Goal: Task Accomplishment & Management: Manage account settings

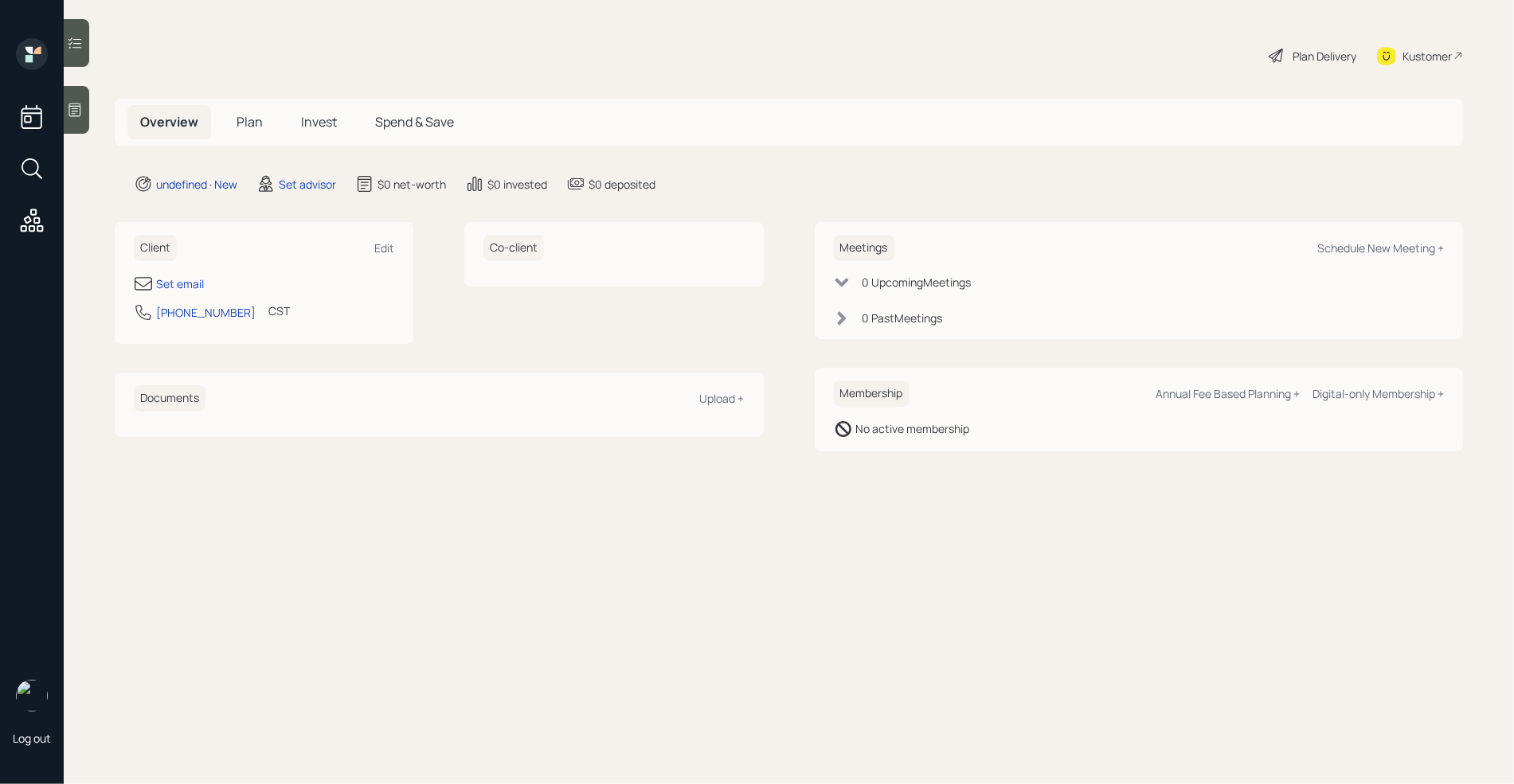
click at [69, 98] on div at bounding box center [76, 110] width 26 height 48
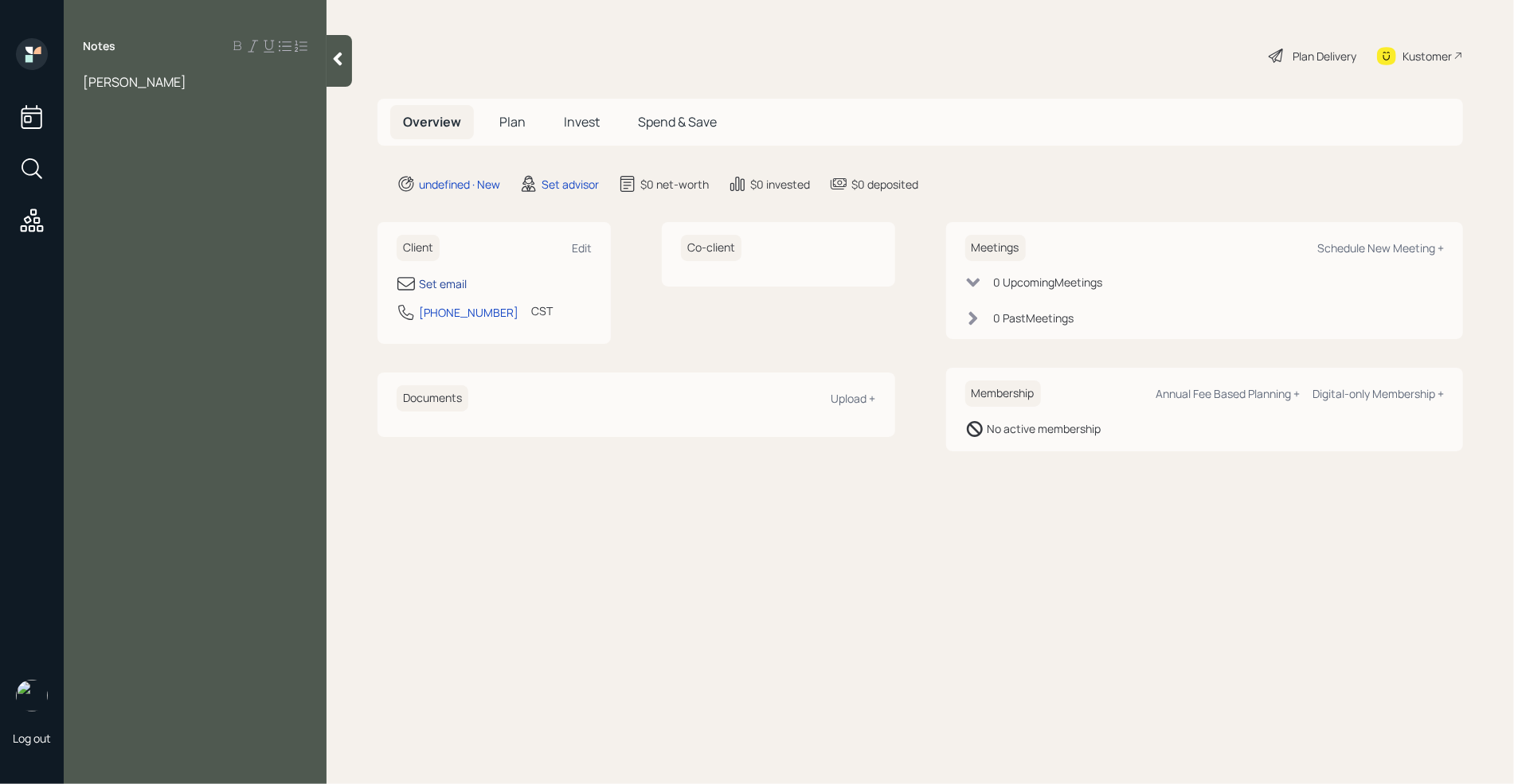
click at [454, 280] on div "Set email" at bounding box center [443, 283] width 48 height 17
select select "America/[GEOGRAPHIC_DATA]"
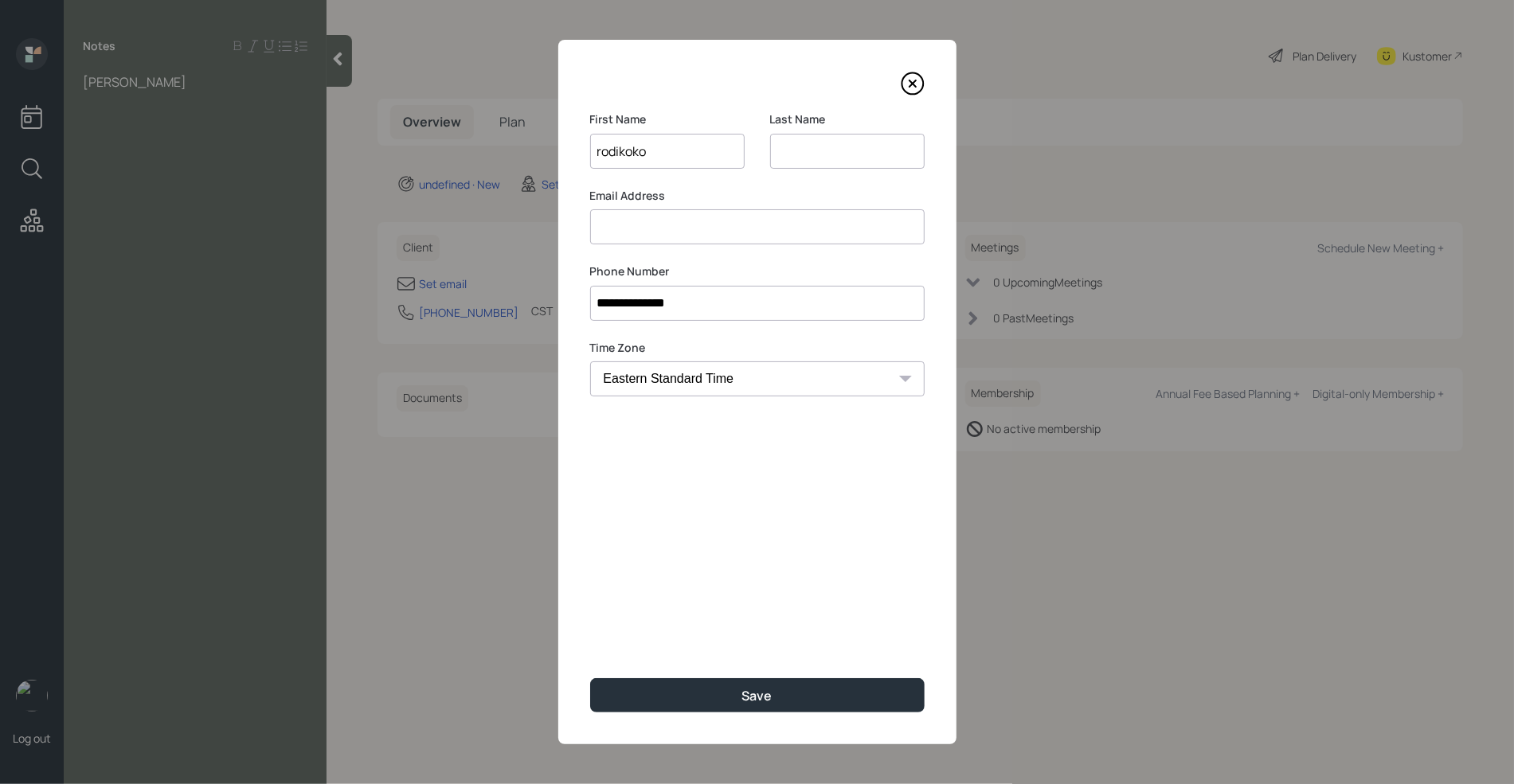
type input "rodikoko"
click at [852, 164] on input at bounding box center [847, 151] width 154 height 35
type input "sibuea"
click at [710, 235] on input at bounding box center [757, 227] width 334 height 35
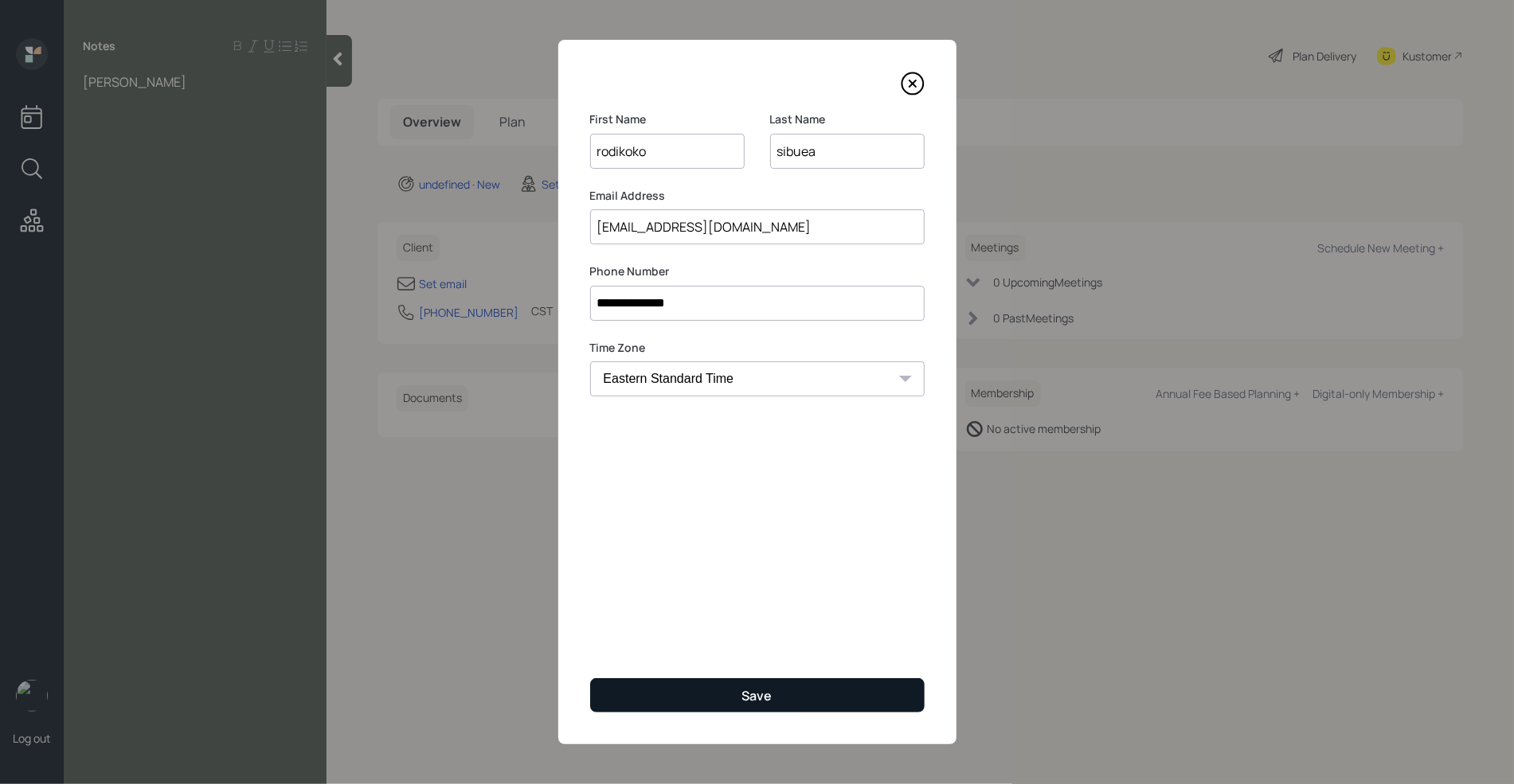
type input "[EMAIL_ADDRESS][DOMAIN_NAME]"
click at [755, 690] on div "Save" at bounding box center [757, 695] width 30 height 18
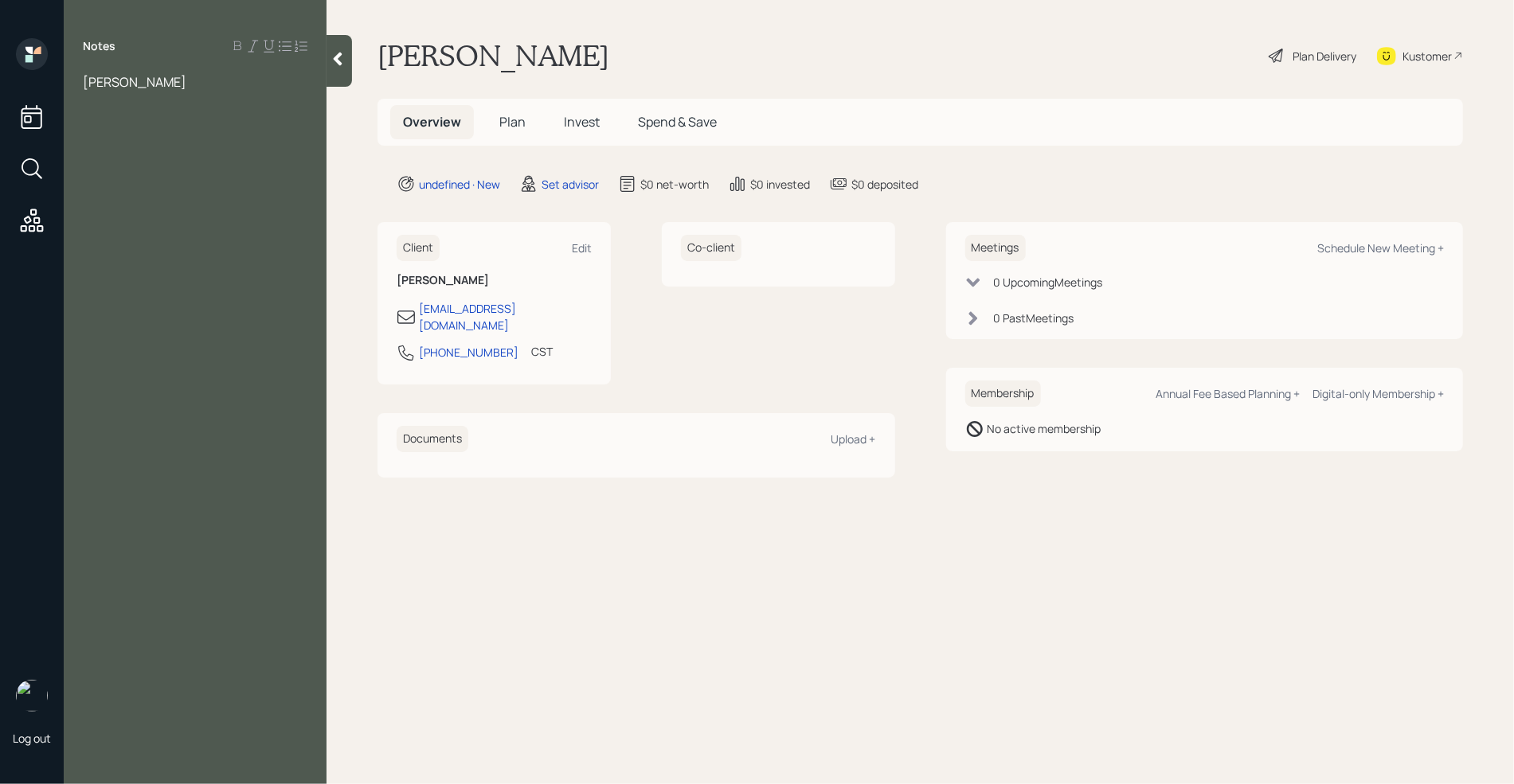
click at [84, 83] on span "[PERSON_NAME]" at bounding box center [134, 82] width 104 height 18
click at [198, 97] on div at bounding box center [194, 99] width 224 height 18
click at [186, 181] on div "HYS- 32k" at bounding box center [194, 187] width 224 height 18
click at [112, 165] on div at bounding box center [194, 170] width 224 height 18
click at [151, 204] on div "HYS- 32k" at bounding box center [194, 205] width 224 height 18
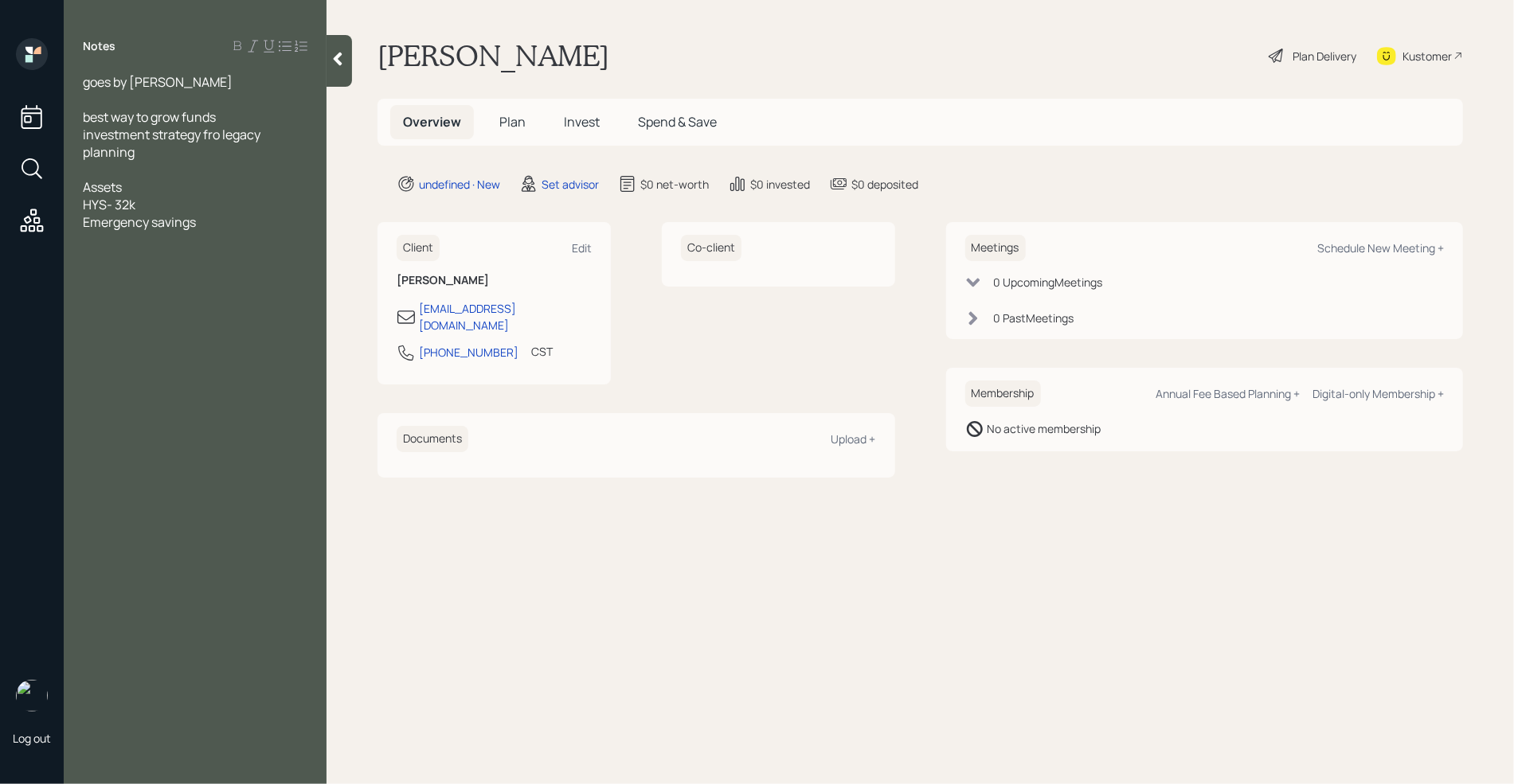
click at [210, 228] on div "Emergency savings" at bounding box center [194, 222] width 224 height 18
click at [125, 259] on span "Preciosu metals" at bounding box center [129, 257] width 94 height 18
click at [187, 255] on div "Precious metals" at bounding box center [194, 257] width 224 height 18
click at [143, 243] on div "Crypto -" at bounding box center [194, 240] width 224 height 18
click at [209, 257] on div "Precious metals-" at bounding box center [194, 257] width 224 height 18
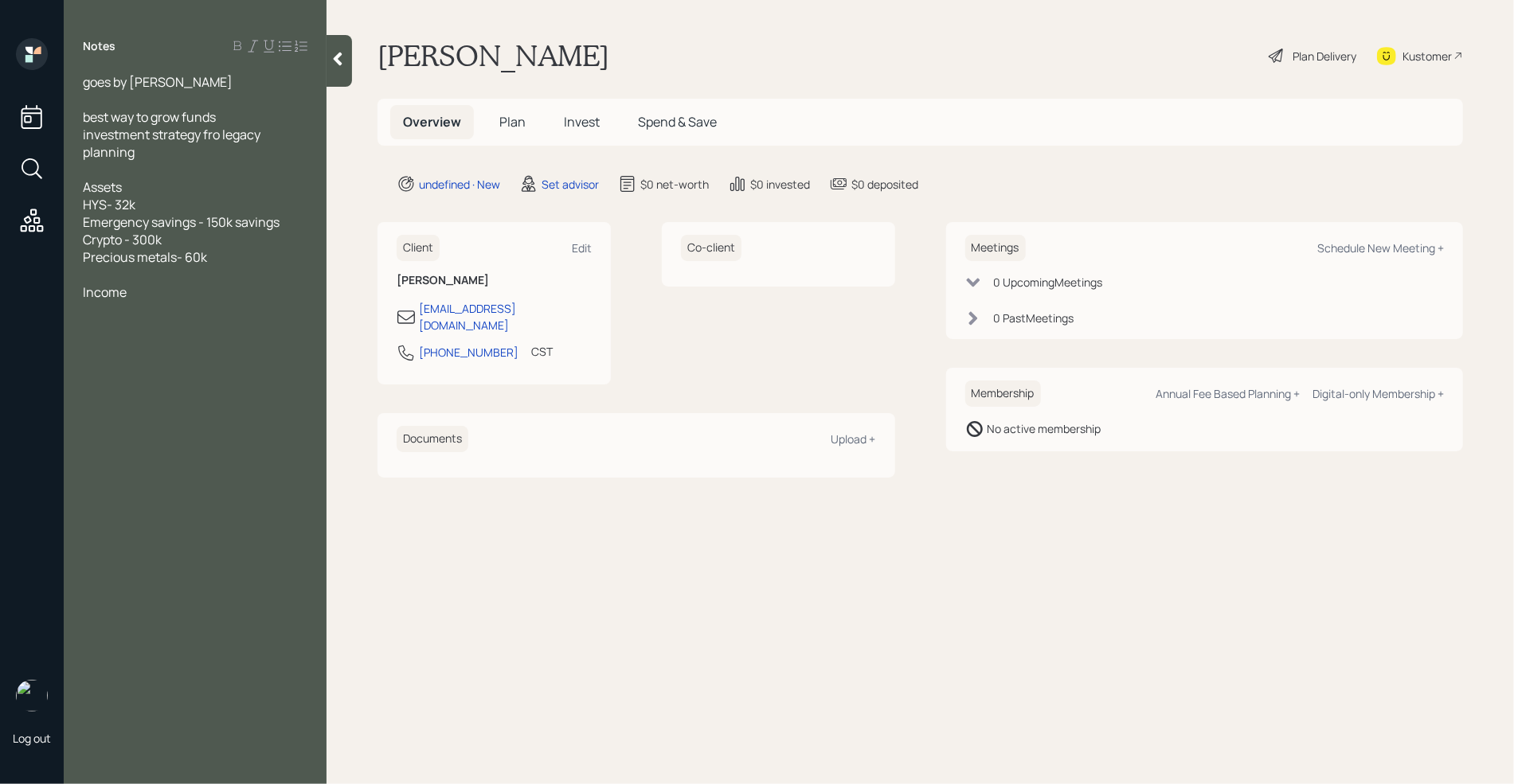
click at [114, 281] on div at bounding box center [194, 275] width 224 height 18
click at [95, 105] on div at bounding box center [194, 99] width 224 height 18
click at [89, 344] on div at bounding box center [194, 345] width 224 height 18
click at [118, 168] on div at bounding box center [194, 170] width 224 height 18
click at [98, 349] on div at bounding box center [194, 345] width 224 height 18
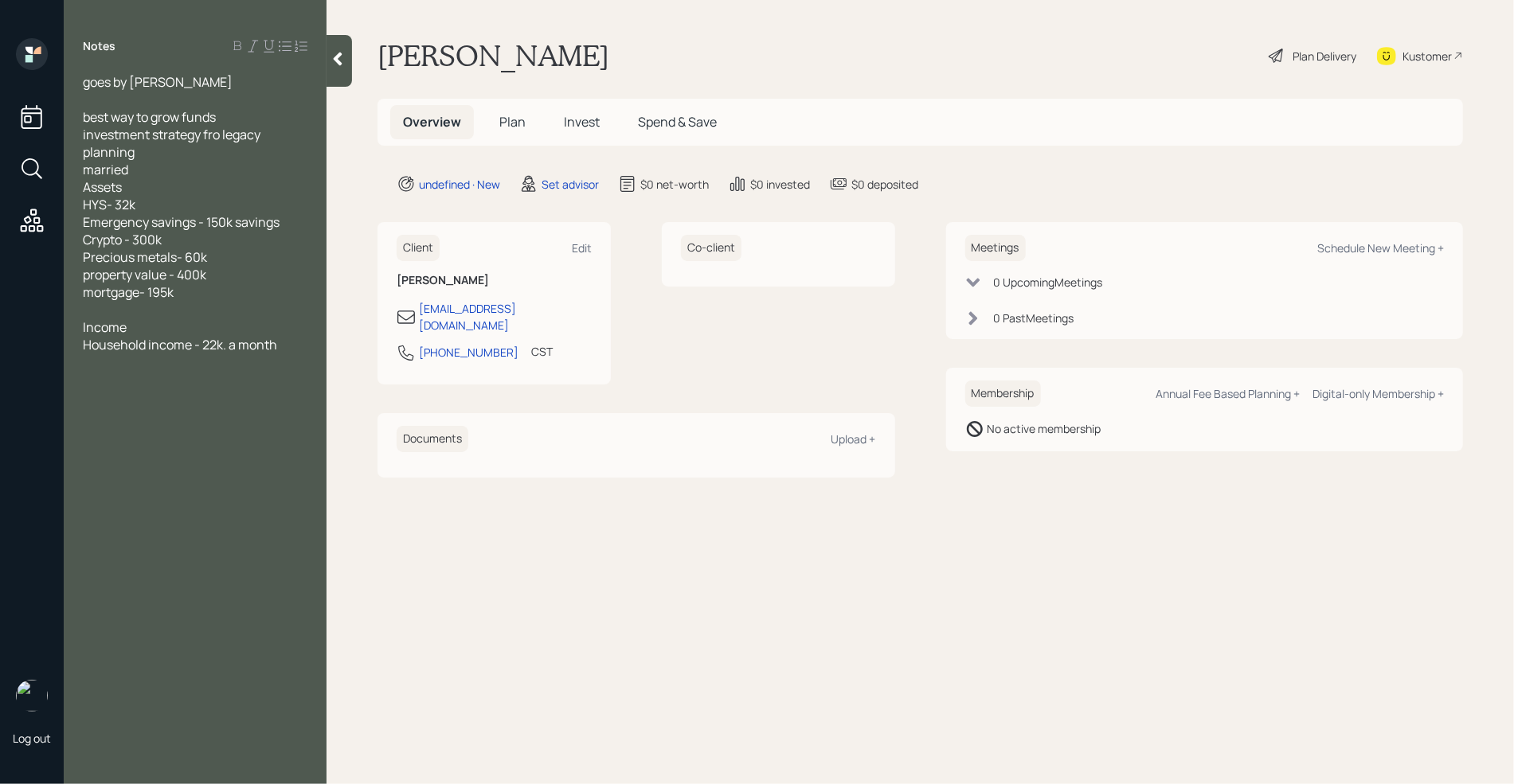
click at [125, 101] on div at bounding box center [194, 99] width 224 height 18
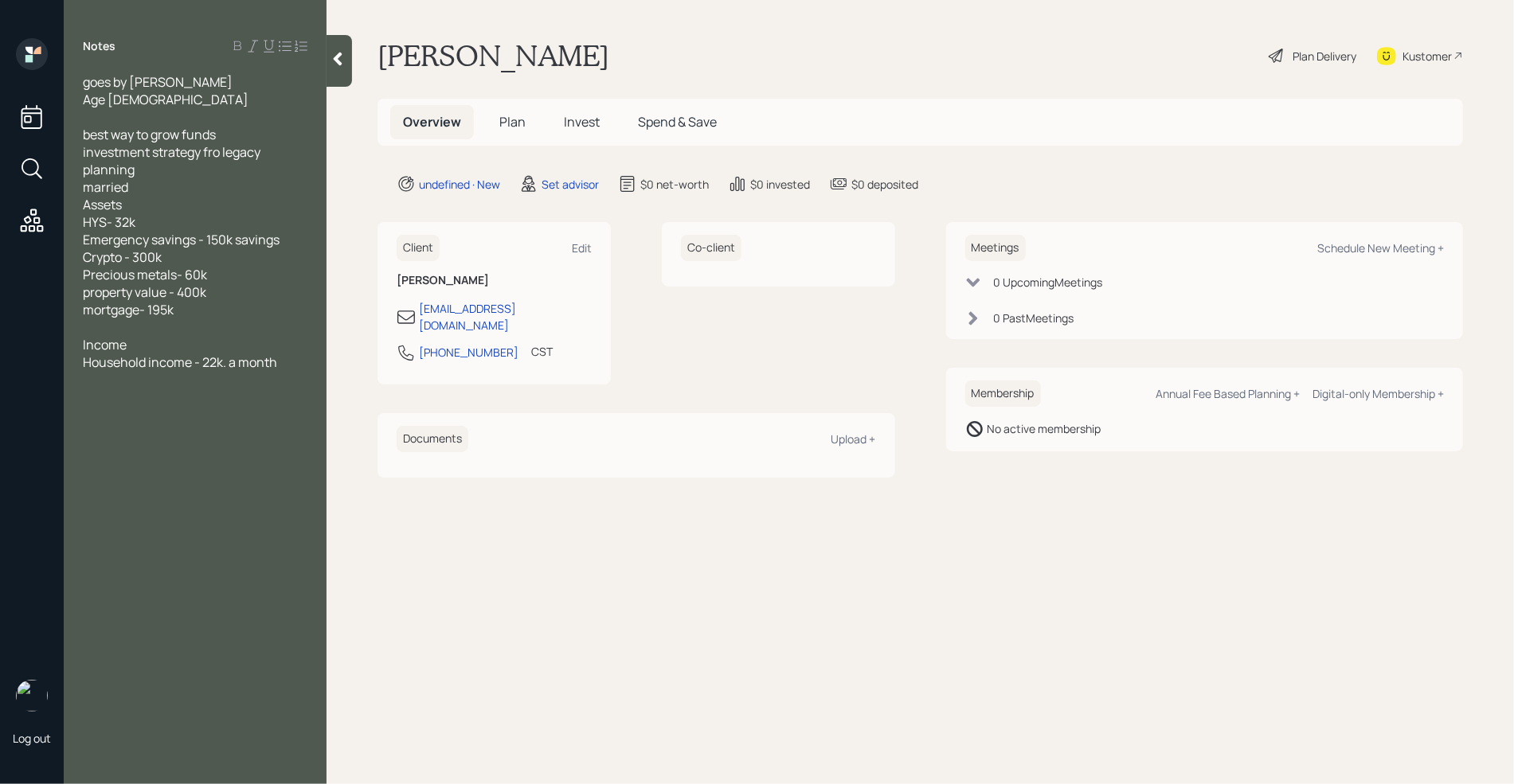
click at [286, 365] on div "Household income - 22k. a month" at bounding box center [194, 362] width 224 height 18
click at [197, 399] on div "Pension" at bounding box center [194, 397] width 224 height 18
drag, startPoint x: 171, startPoint y: 396, endPoint x: 77, endPoint y: 394, distance: 94.0
click at [77, 394] on div "goes by [PERSON_NAME] Age [DEMOGRAPHIC_DATA] best way to grow funds investment …" at bounding box center [195, 248] width 263 height 350
click at [160, 491] on div "for hys" at bounding box center [194, 485] width 224 height 18
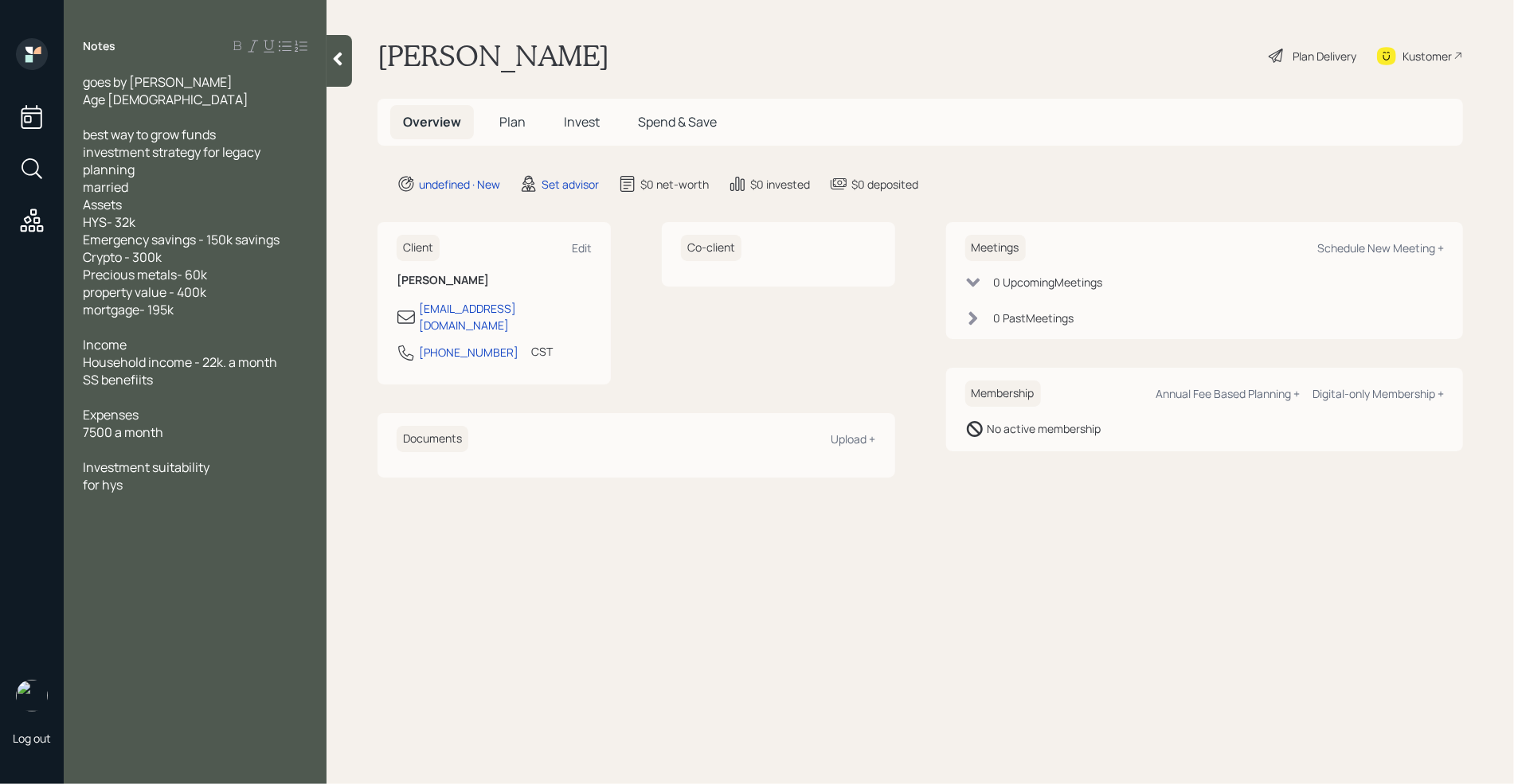
click at [349, 60] on div at bounding box center [339, 61] width 26 height 51
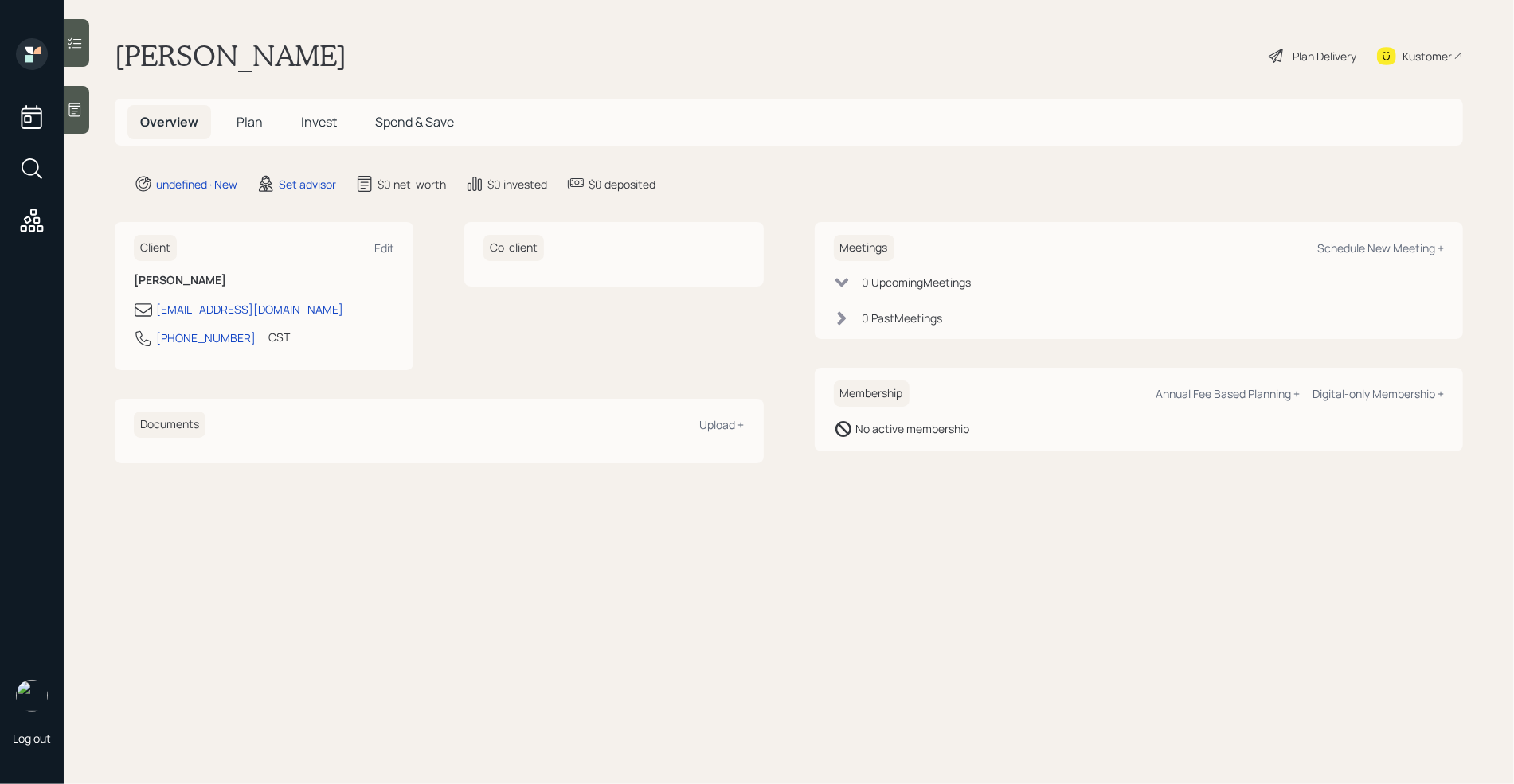
click at [82, 113] on icon at bounding box center [74, 110] width 16 height 16
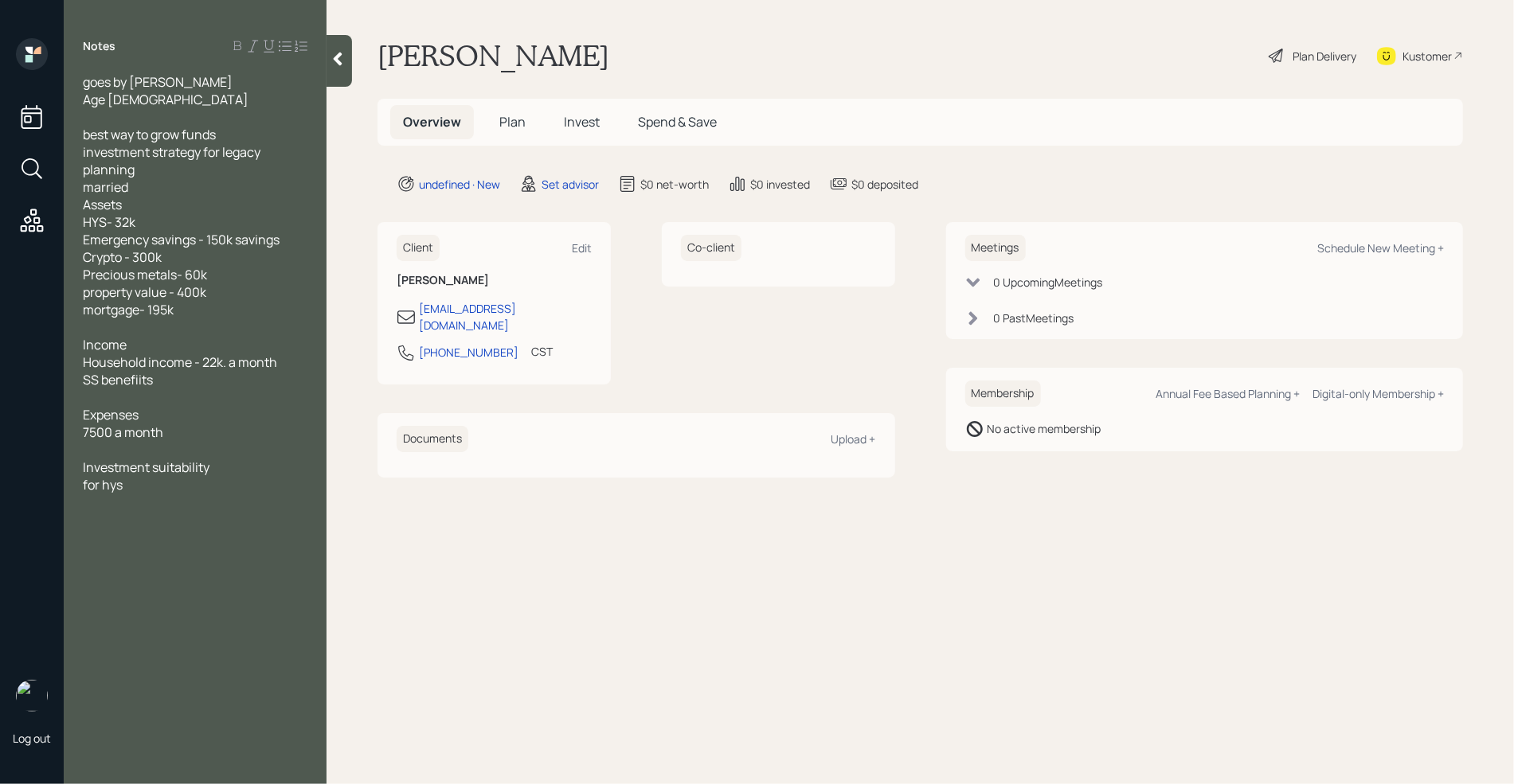
click at [344, 67] on div at bounding box center [339, 61] width 26 height 51
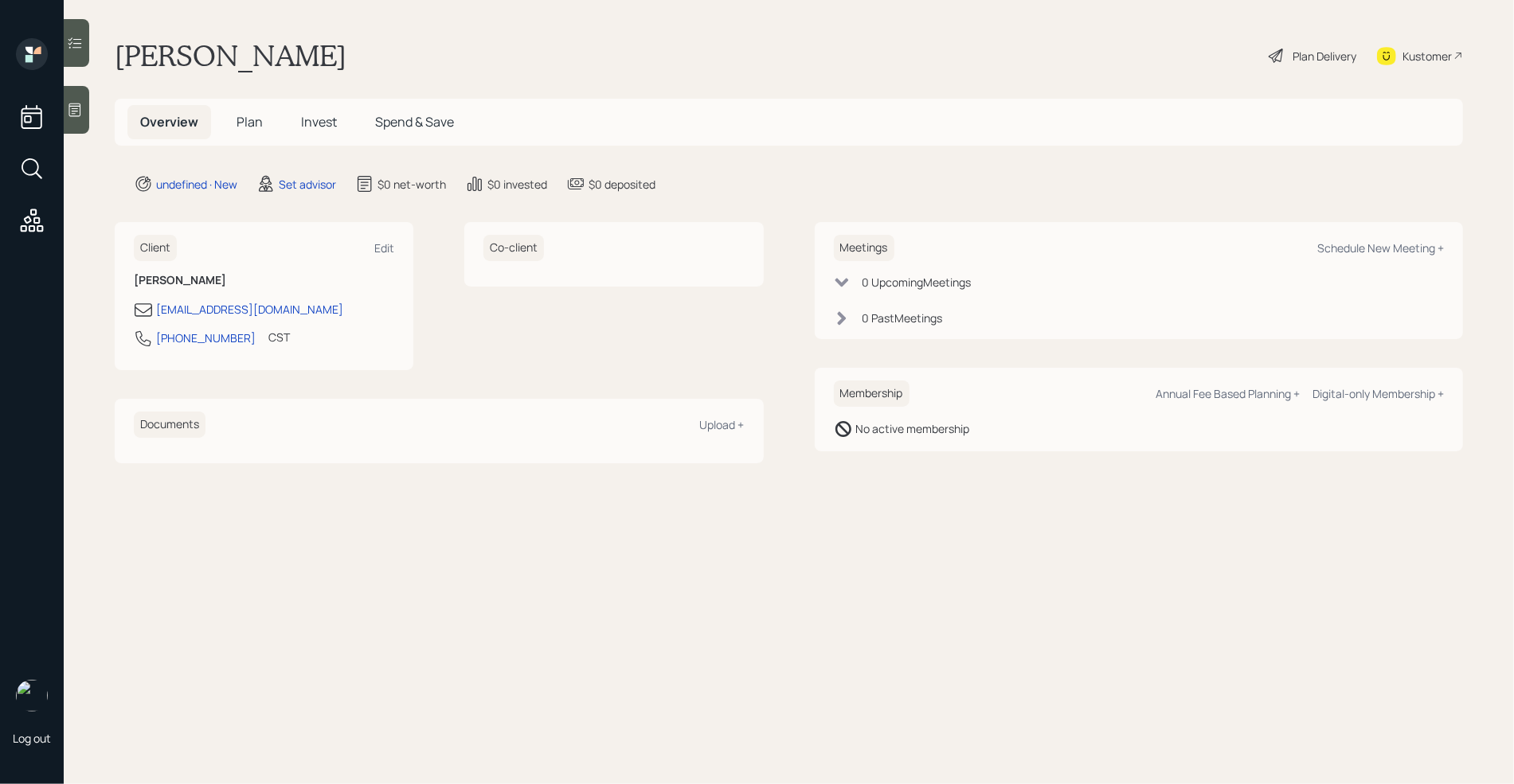
click at [1026, 338] on div "Meetings Schedule New Meeting + 0 Upcoming Meeting s 0 Past Meeting s" at bounding box center [1139, 281] width 649 height 117
click at [1408, 252] on div "Schedule New Meeting +" at bounding box center [1380, 247] width 127 height 15
select select "round-[PERSON_NAME]"
click at [82, 106] on icon at bounding box center [74, 110] width 16 height 16
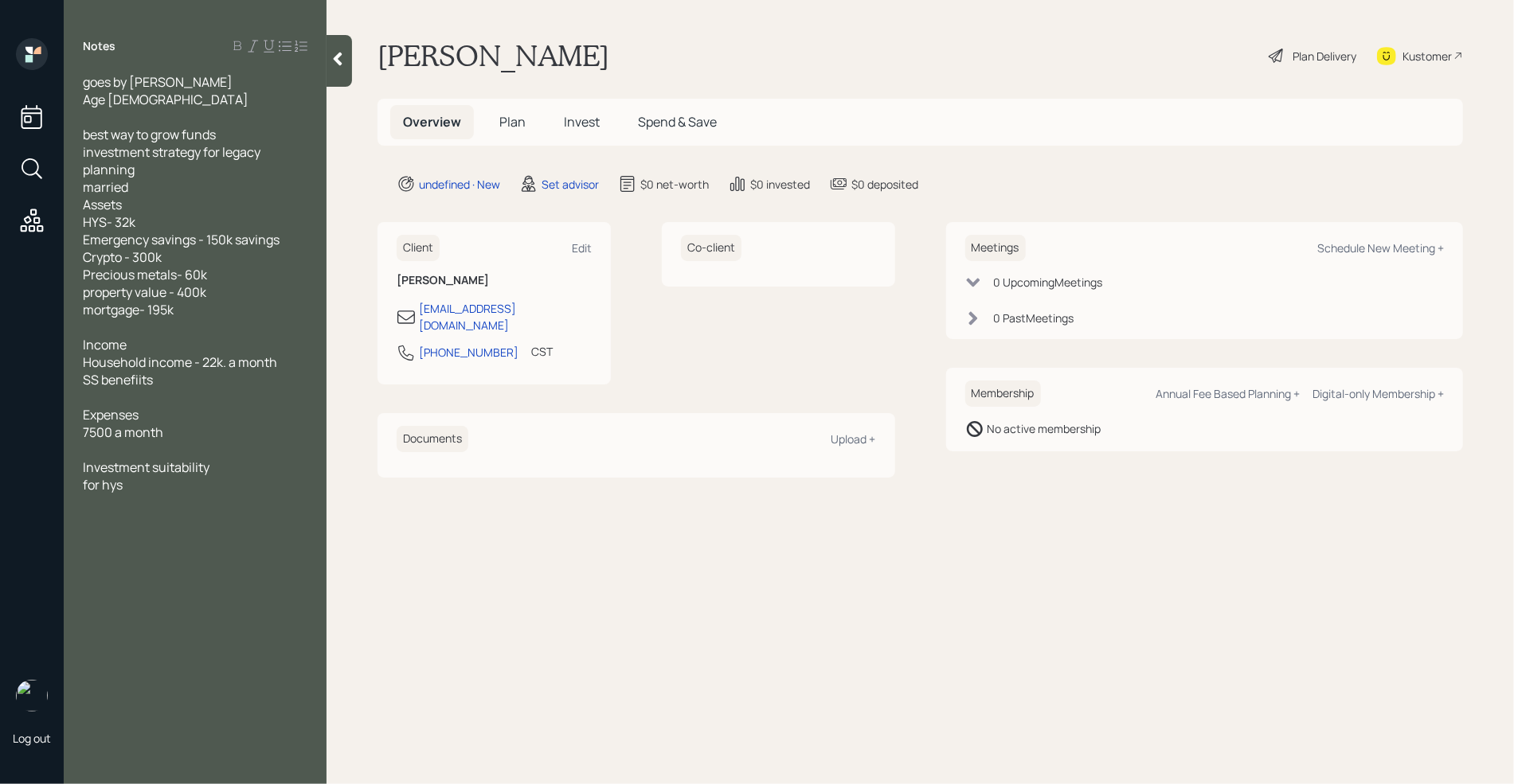
click at [163, 487] on div "Investment suitability for hys" at bounding box center [194, 477] width 224 height 35
click at [161, 485] on span "Investment suitability for hys is maon concern" at bounding box center [152, 477] width 139 height 35
click at [229, 521] on div "Notes goes by [PERSON_NAME] Age [DEMOGRAPHIC_DATA] best way to grow funds inves…" at bounding box center [195, 401] width 263 height 726
click at [335, 72] on div at bounding box center [339, 61] width 26 height 51
